Goal: Task Accomplishment & Management: Use online tool/utility

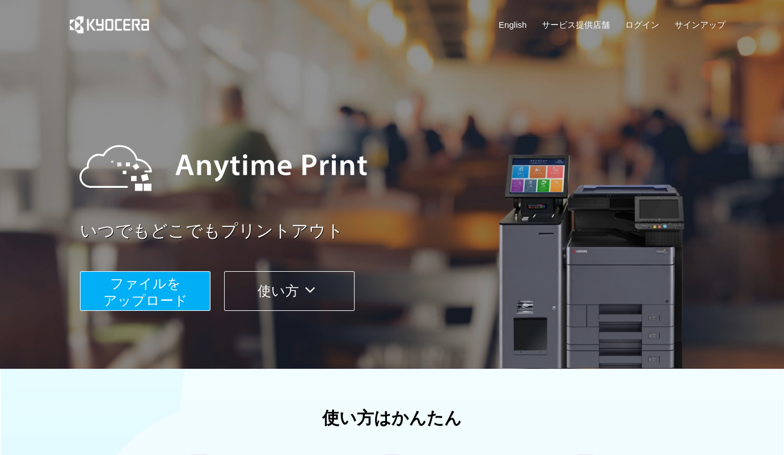
click at [161, 292] on span "ファイルを ​​アップロード" at bounding box center [145, 292] width 84 height 32
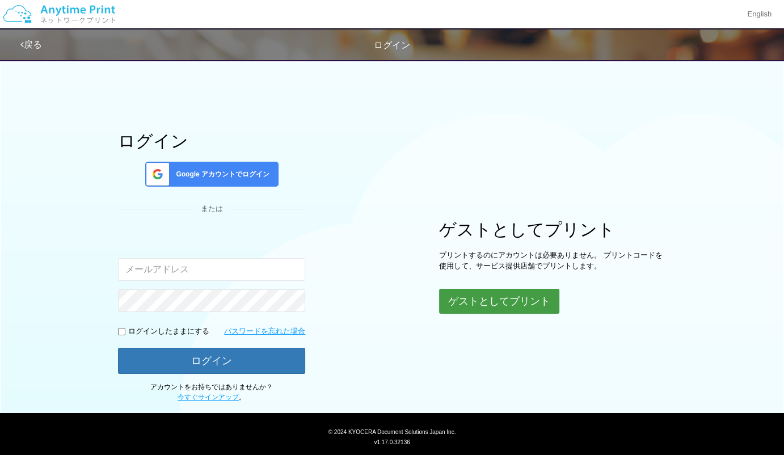
click at [471, 302] on button "ゲストとしてプリント" at bounding box center [499, 301] width 120 height 25
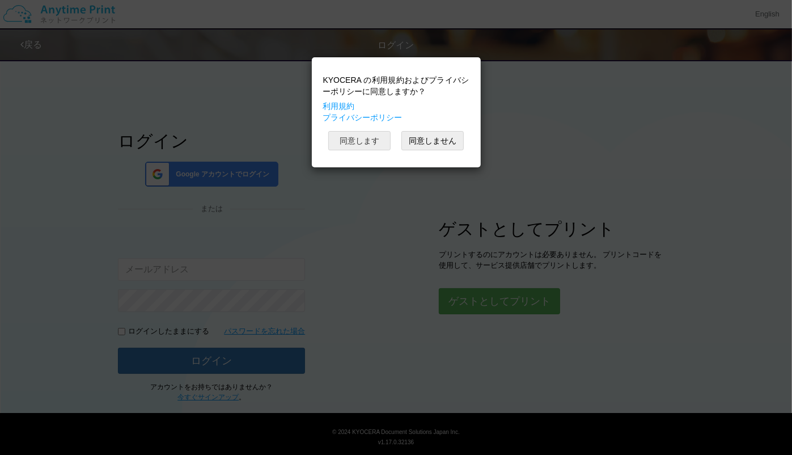
click at [358, 138] on button "同意します" at bounding box center [359, 140] width 62 height 19
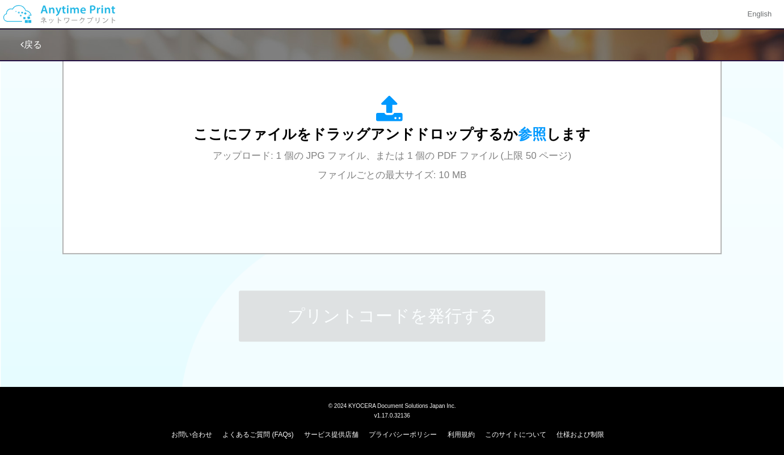
scroll to position [408, 0]
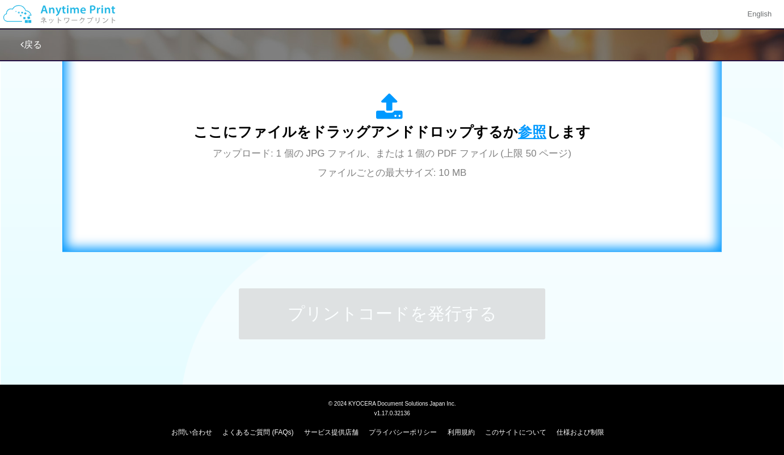
click at [522, 128] on span "参照" at bounding box center [532, 132] width 28 height 16
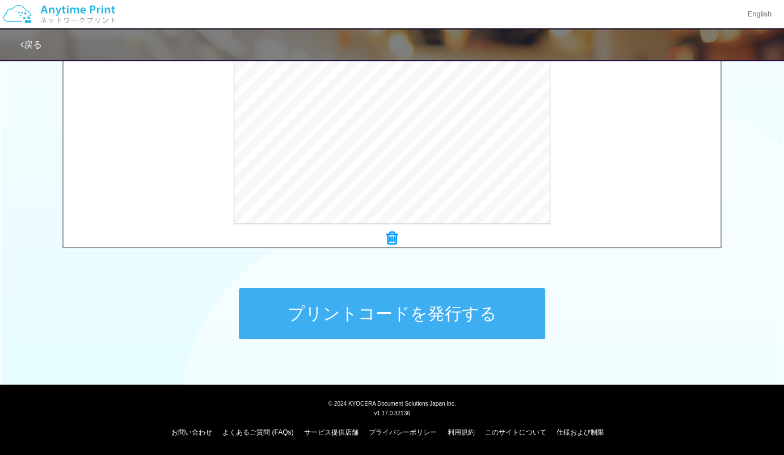
click at [345, 320] on button "プリントコードを発行する" at bounding box center [392, 313] width 306 height 51
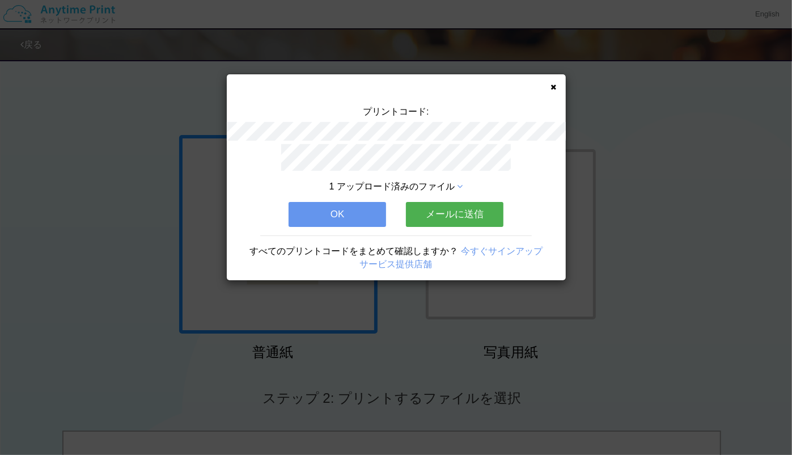
click at [332, 213] on button "OK" at bounding box center [338, 214] width 98 height 25
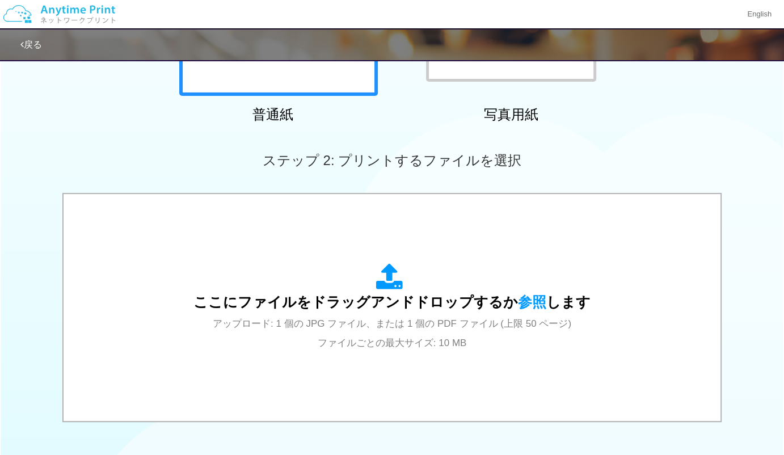
scroll to position [408, 0]
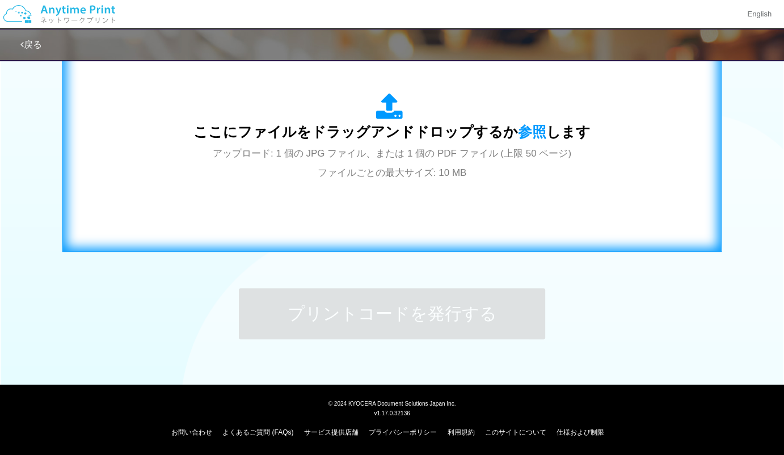
click at [498, 134] on span "ここにファイルをドラッグアンドドロップするか 参照 します" at bounding box center [391, 132] width 397 height 16
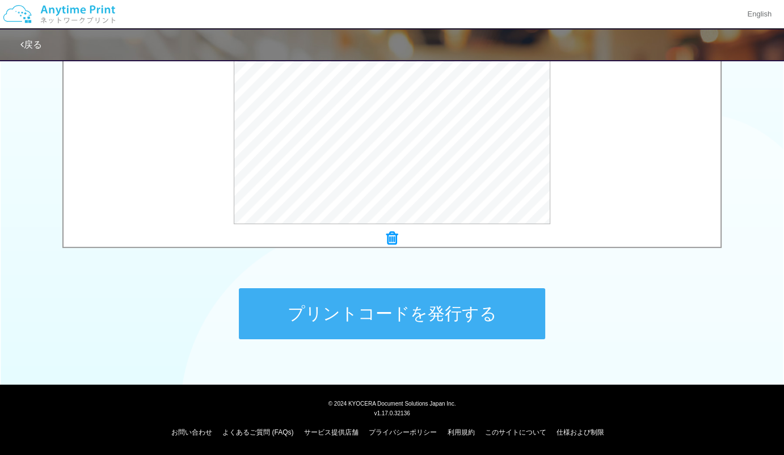
click at [383, 310] on button "プリントコードを発行する" at bounding box center [392, 313] width 306 height 51
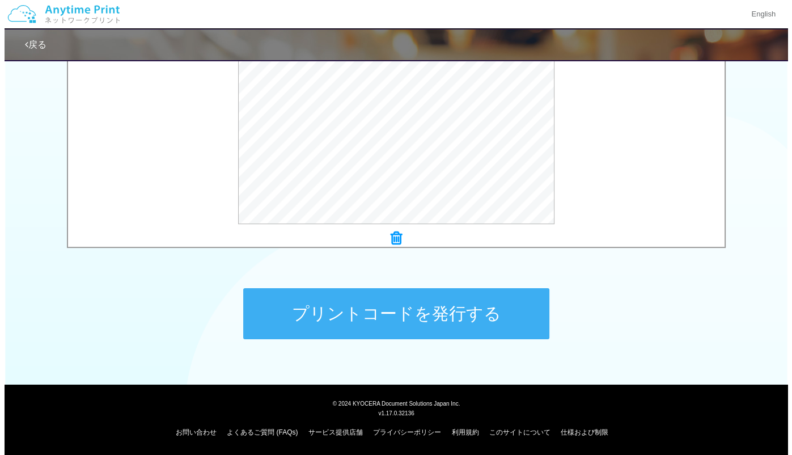
scroll to position [0, 0]
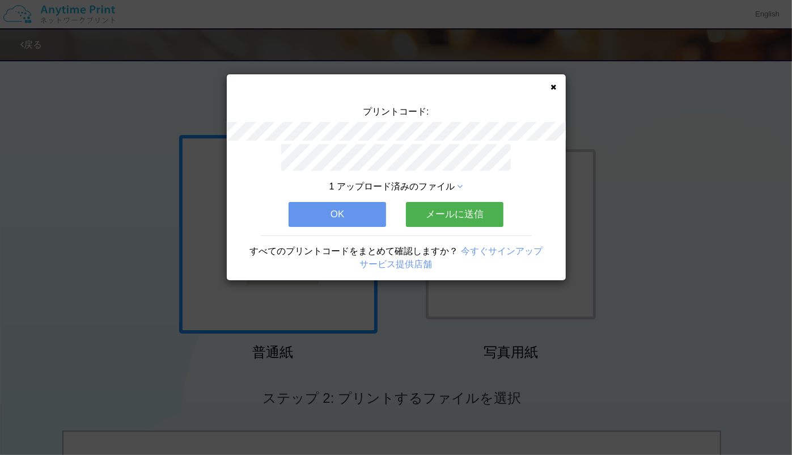
click at [558, 90] on div "プリントコード: 1 アップロード済みのファイル OK メールに送信 すべてのプリントコードをまとめて確認しますか？ 今すぐサインアップ サービス提供店舗" at bounding box center [396, 177] width 339 height 206
